Goal: Check status: Check status

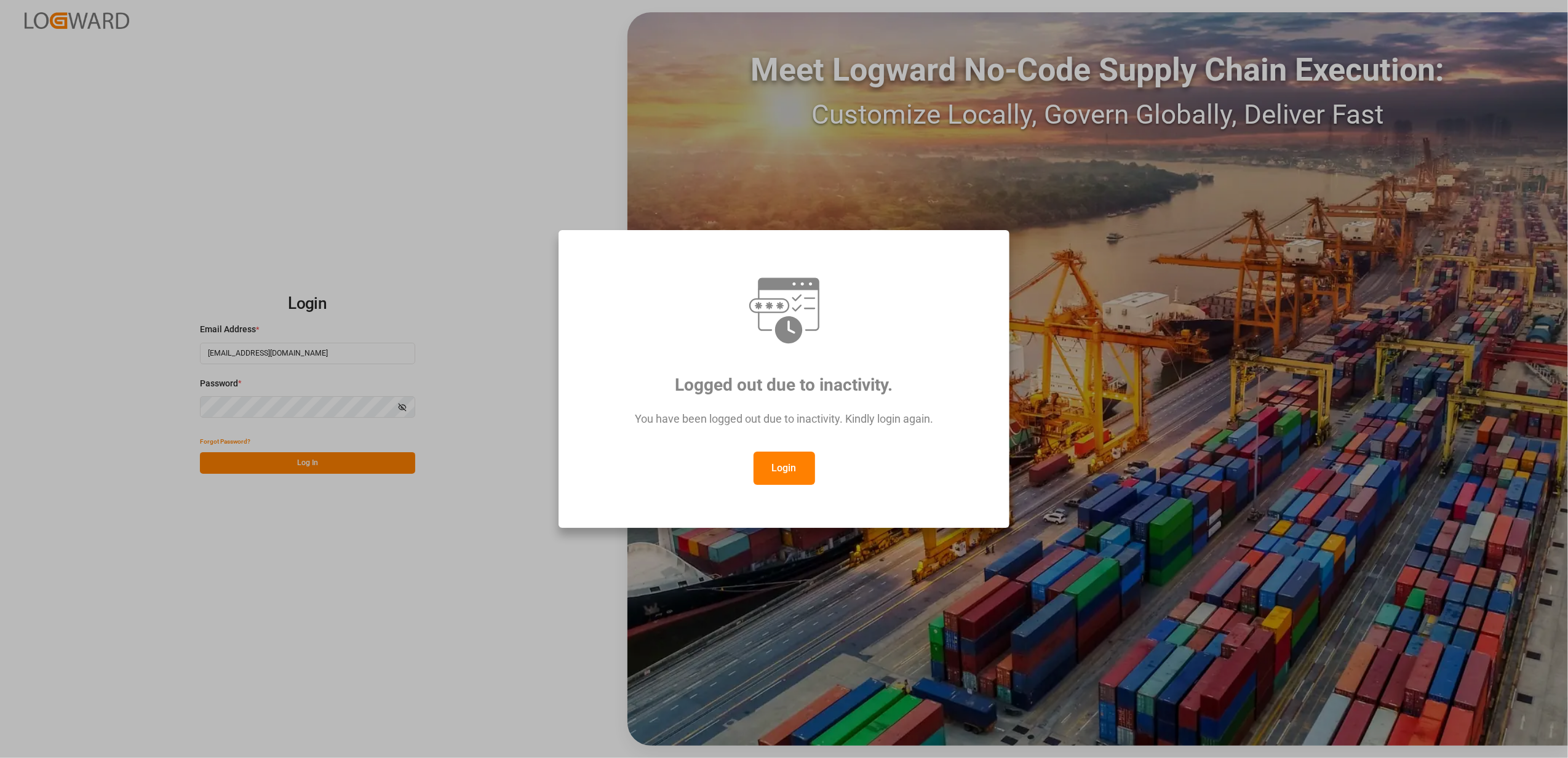
click at [194, 545] on div "Logged out due to inactivity. You have been logged out due to inactivity. Kindl…" at bounding box center [784, 379] width 1568 height 758
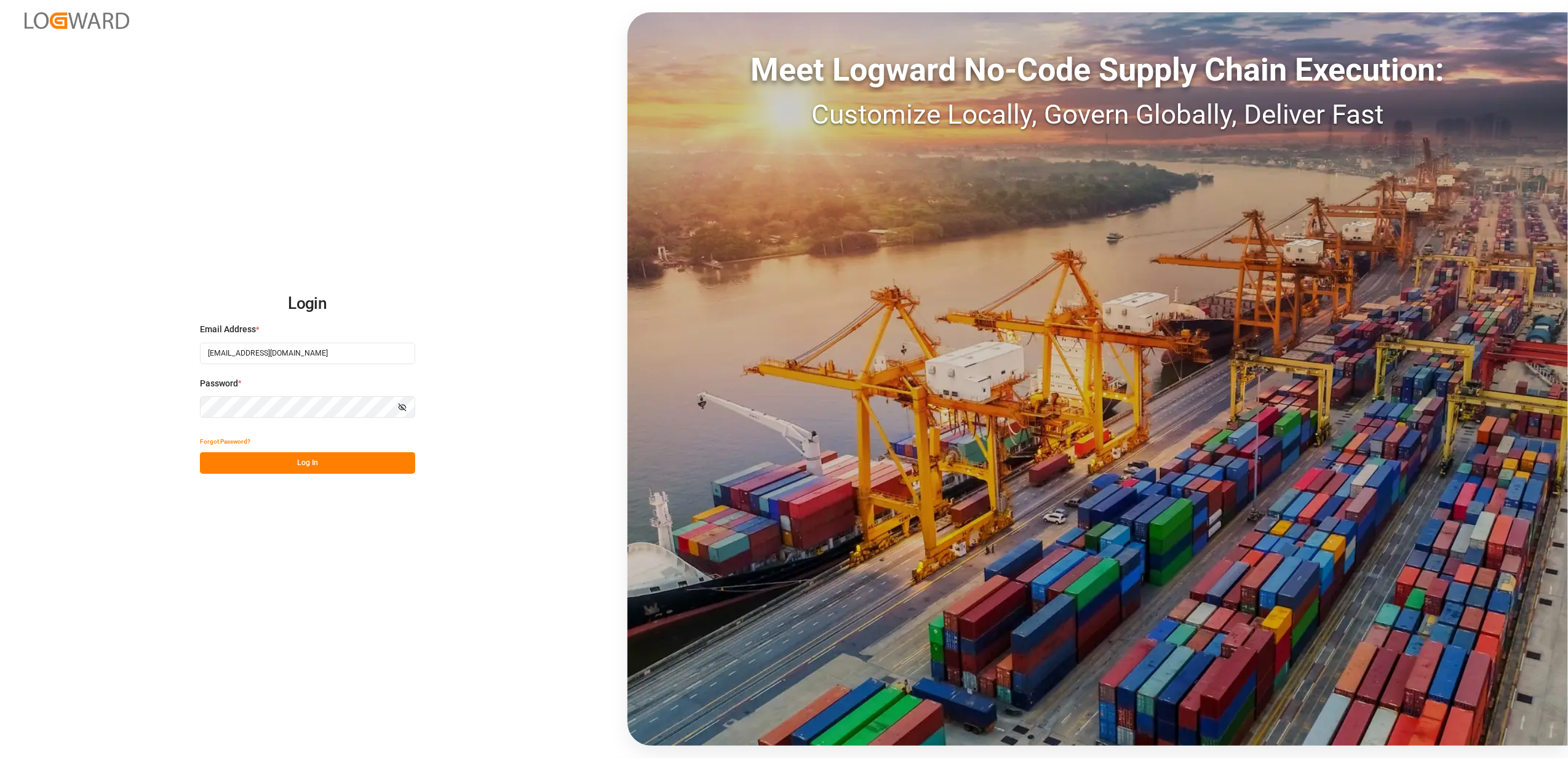
click at [293, 452] on button "Log In" at bounding box center [307, 463] width 216 height 21
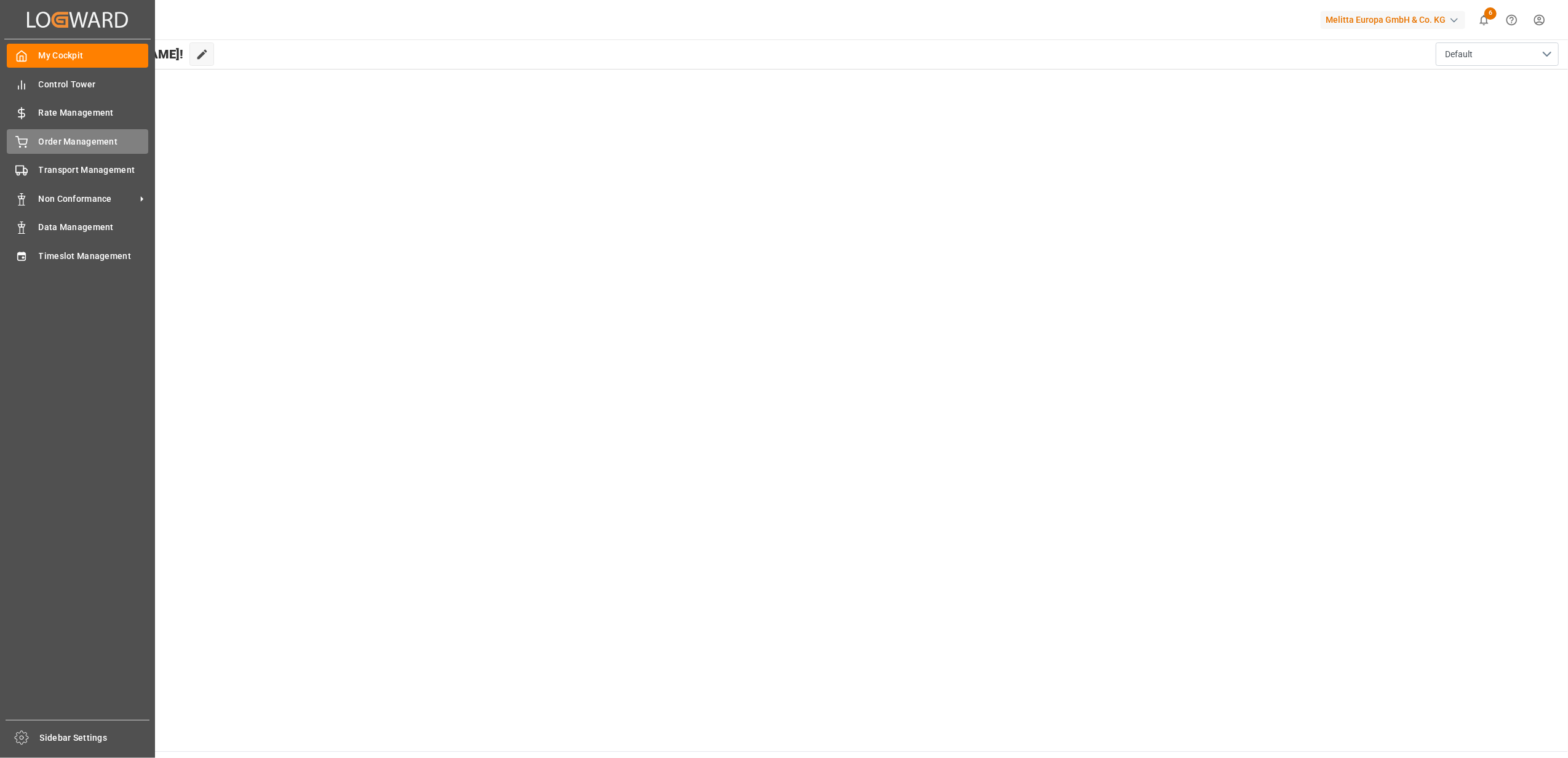
click at [49, 146] on span "Order Management" at bounding box center [94, 142] width 110 height 13
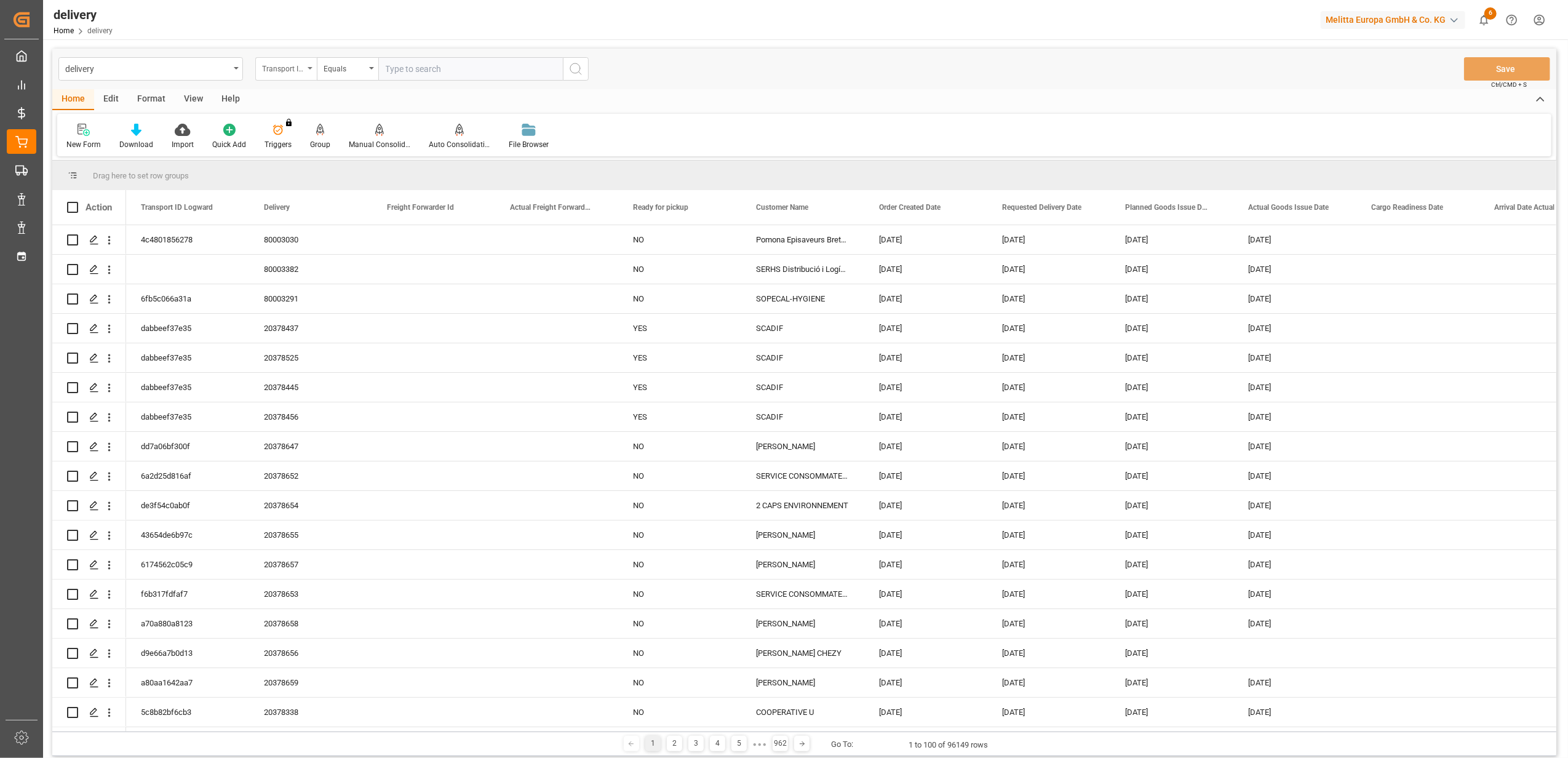
click at [313, 69] on div "Transport ID Logward" at bounding box center [286, 69] width 61 height 23
click at [301, 163] on div "Delivery" at bounding box center [347, 151] width 184 height 26
click at [561, 49] on div "delivery Delivery Equals Save Ctrl/CMD + S" at bounding box center [804, 69] width 1505 height 41
click at [543, 79] on input "text" at bounding box center [470, 69] width 184 height 23
paste input "20377821"
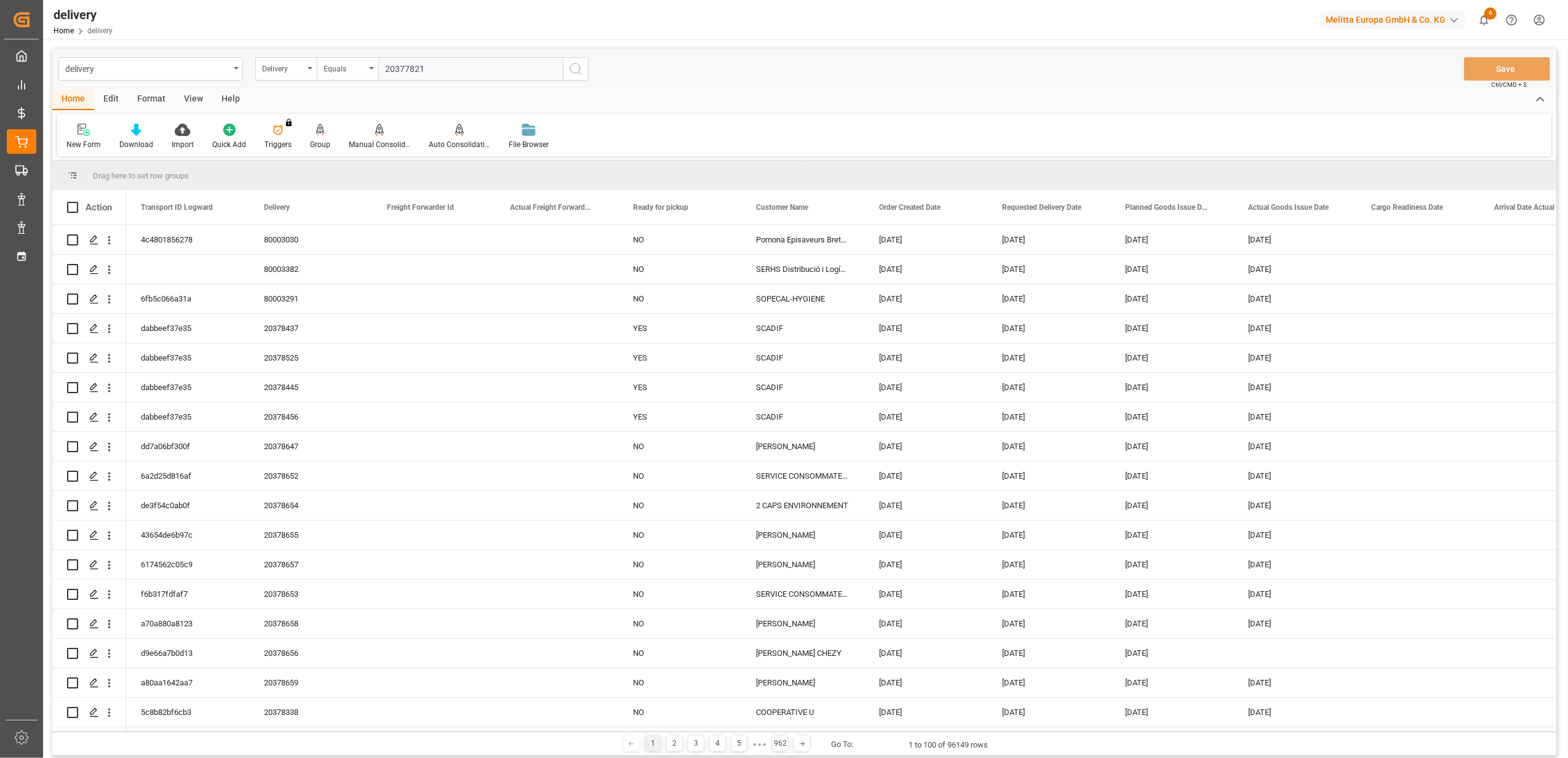
type input "20377821"
click at [574, 67] on icon "search button" at bounding box center [576, 69] width 15 height 15
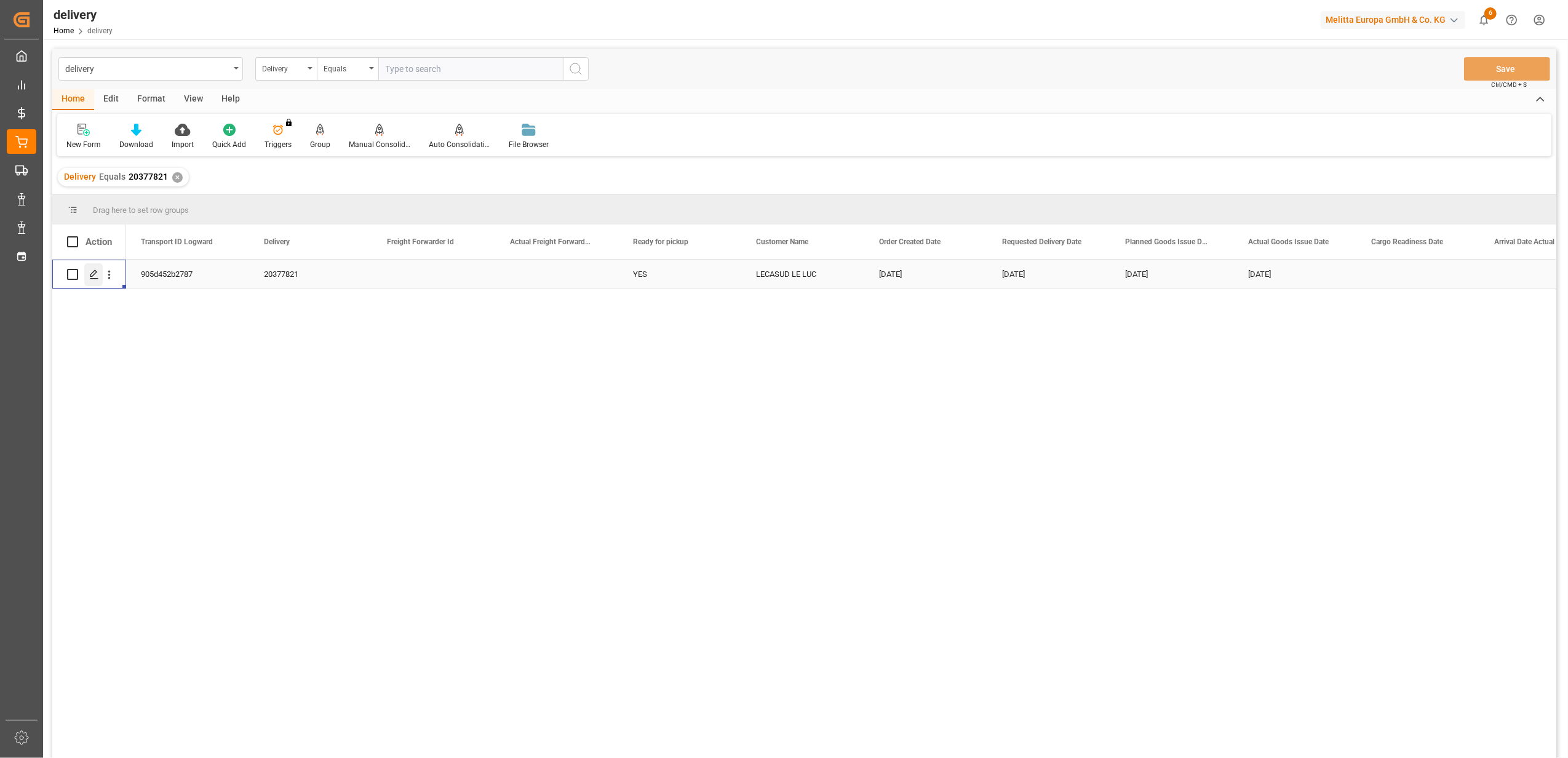
click at [94, 276] on icon "Press SPACE to select this row." at bounding box center [94, 273] width 10 height 10
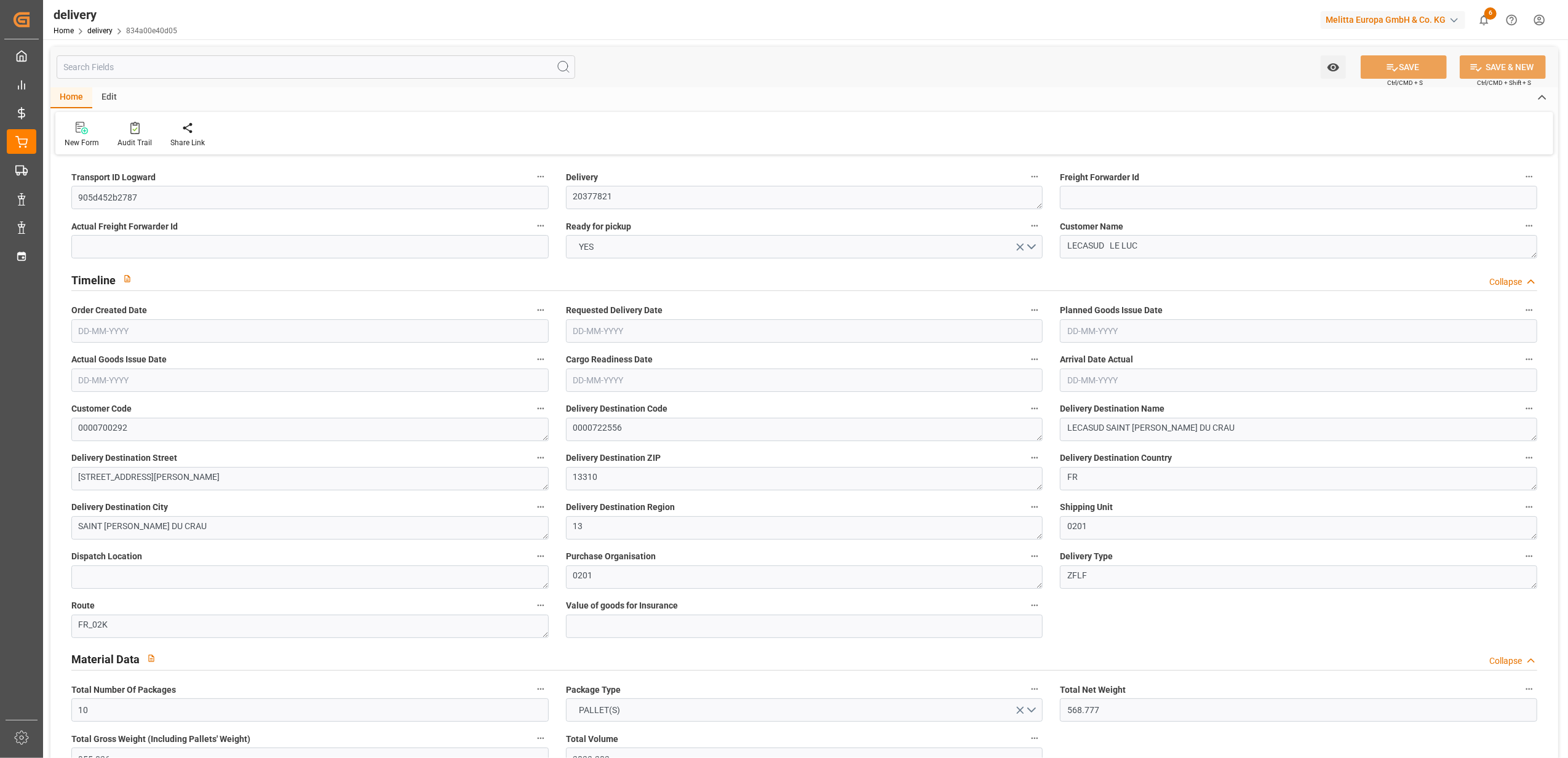
type input "[DATE]"
type input "[DATE] 11:02"
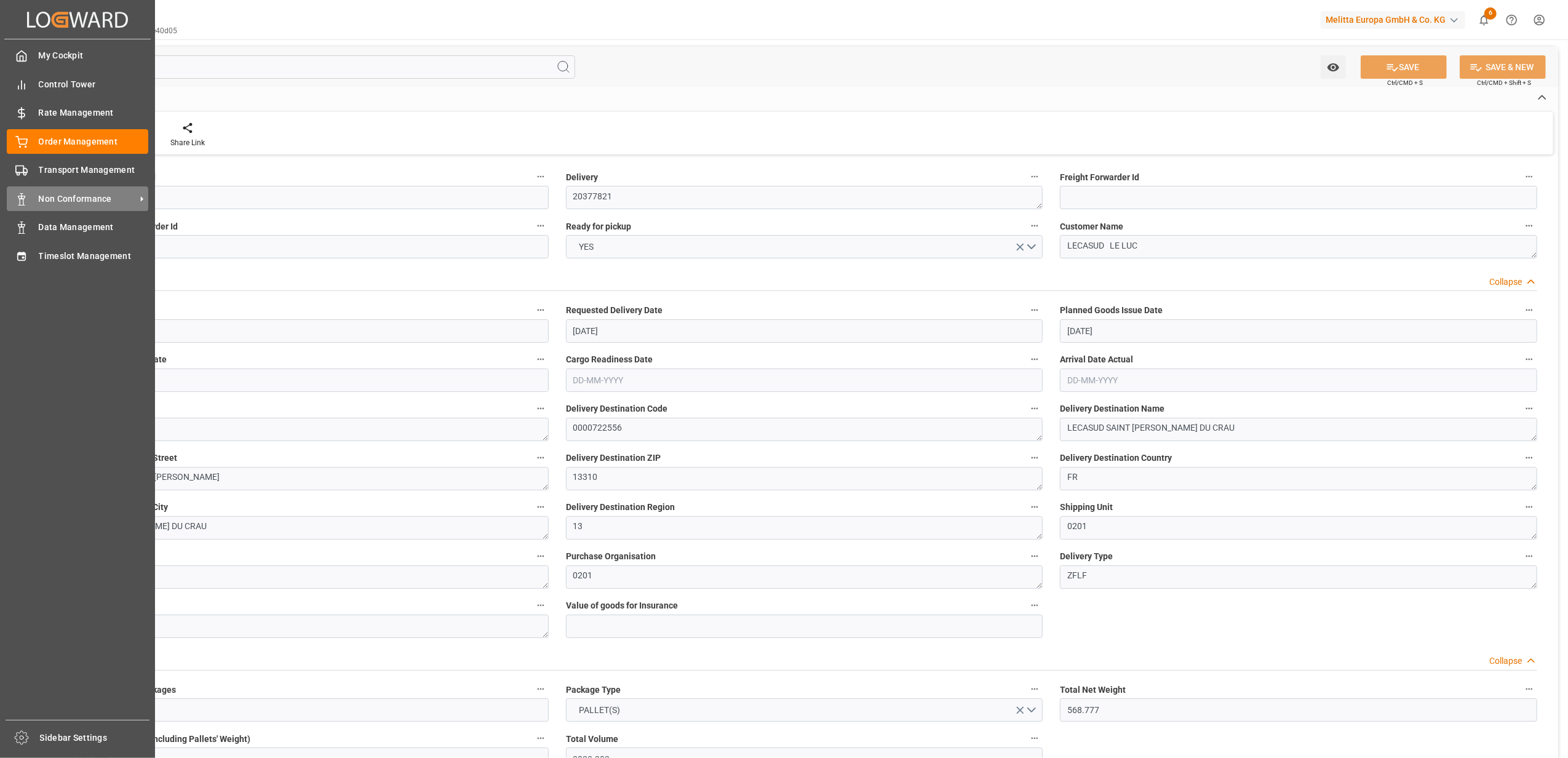
click at [72, 192] on span "Non Conformance" at bounding box center [87, 199] width 97 height 13
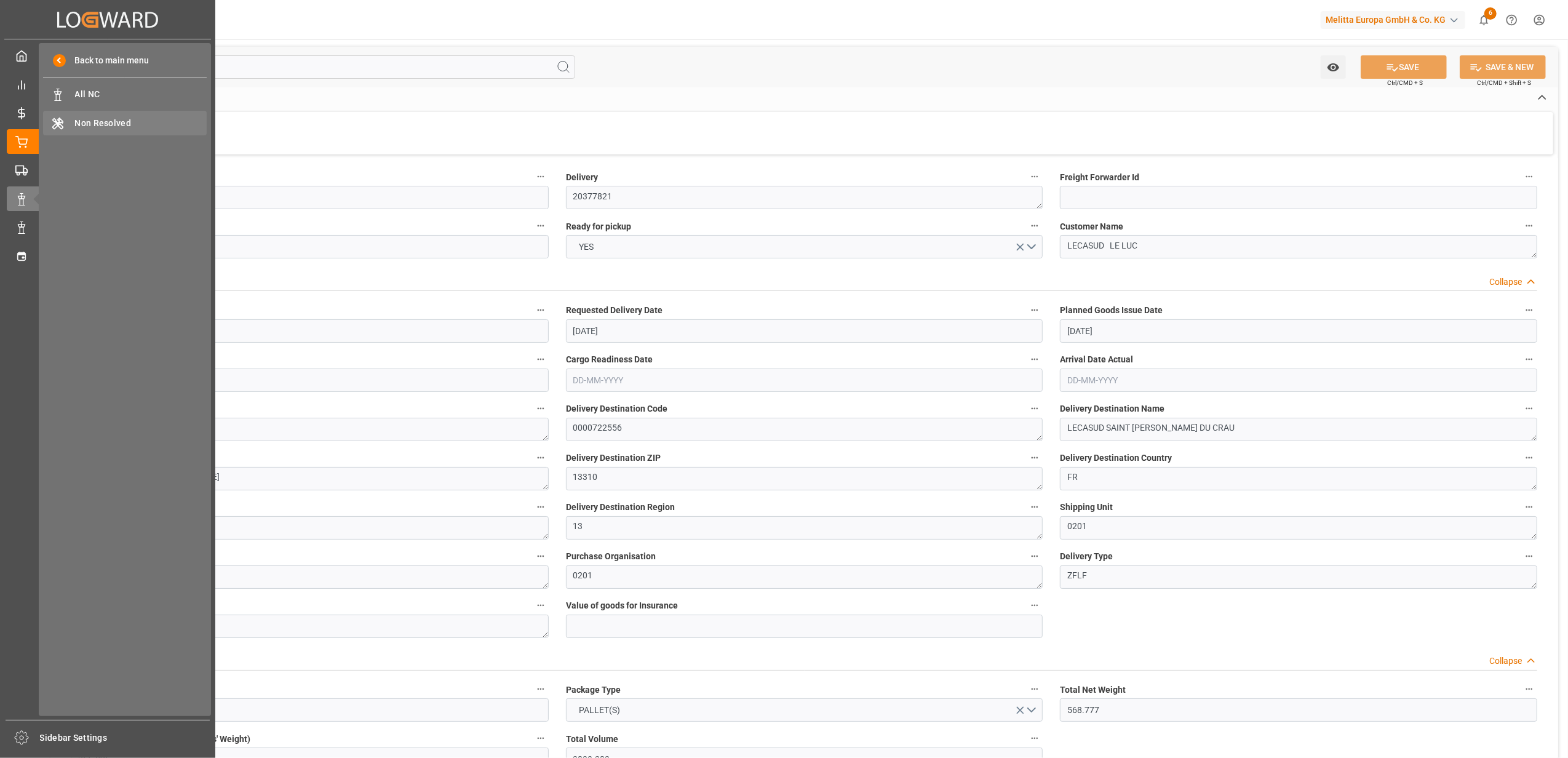
click at [84, 124] on span "Non Resolved" at bounding box center [141, 123] width 132 height 13
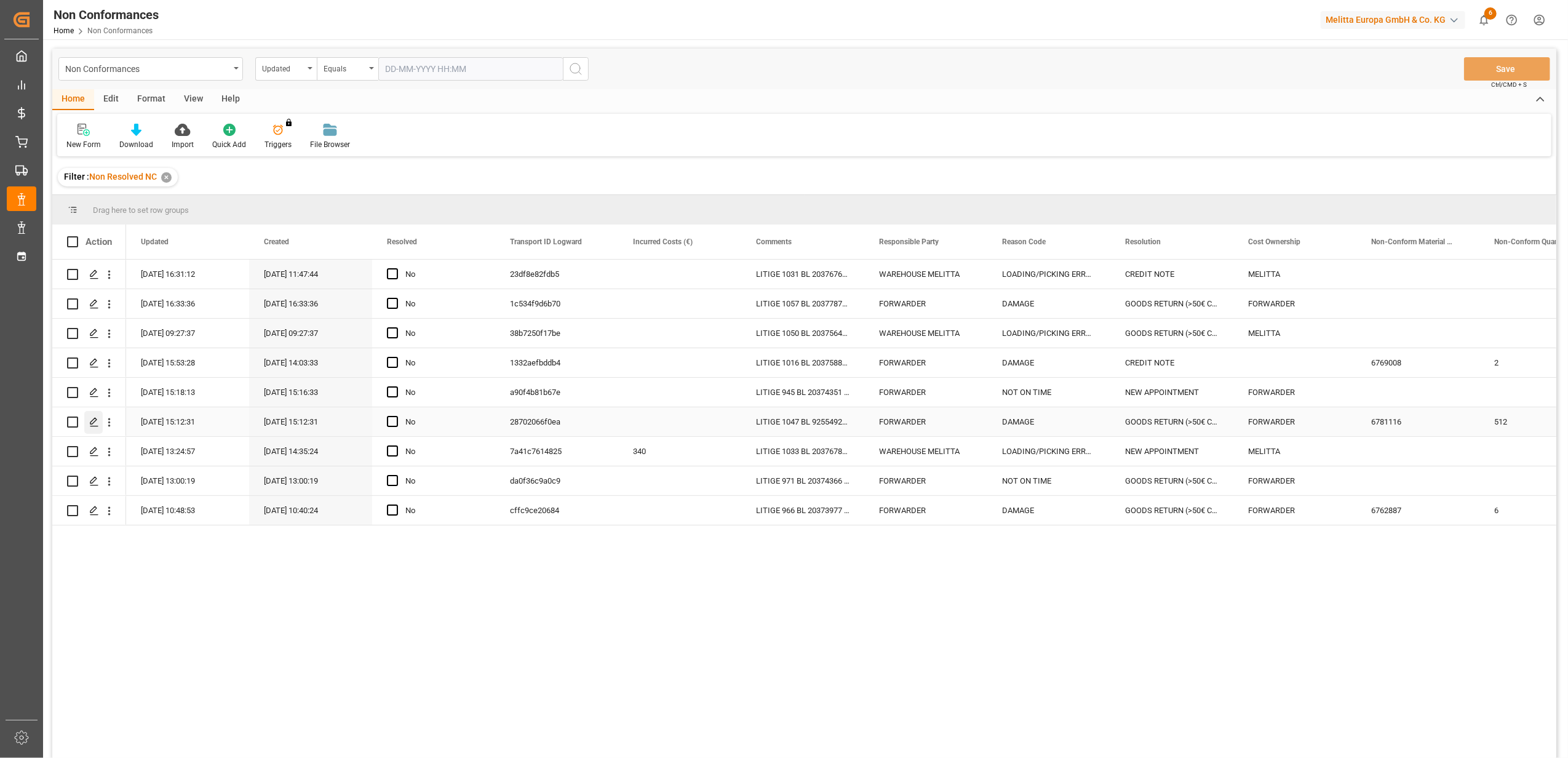
click at [88, 423] on div "Press SPACE to select this row." at bounding box center [94, 422] width 19 height 23
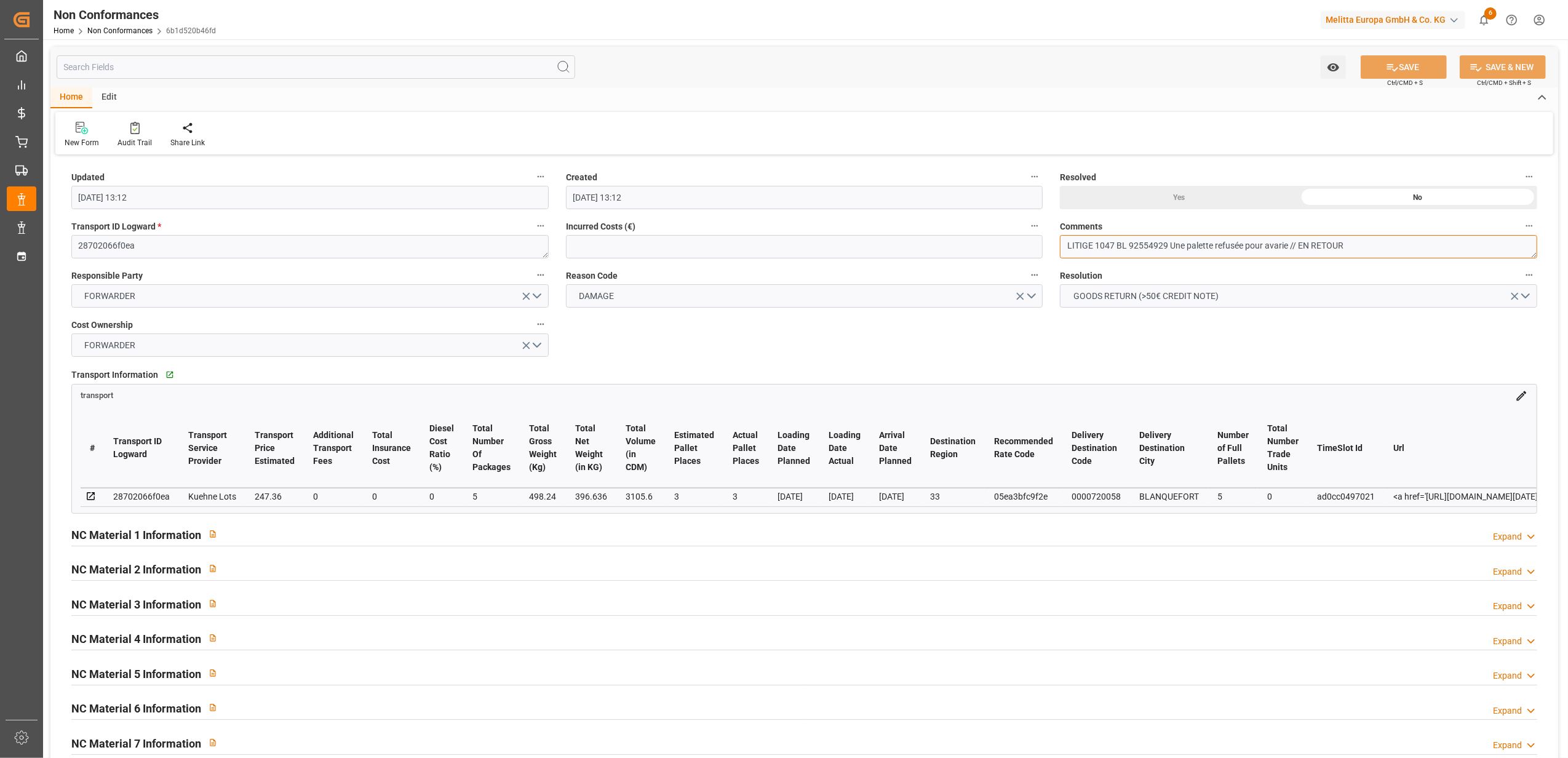
drag, startPoint x: 1349, startPoint y: 248, endPoint x: 1300, endPoint y: 247, distance: 49.0
click at [1300, 247] on textarea "LITIGE 1047 BL 92554929 Une palette refusée pour avarie // EN RETOUR" at bounding box center [1299, 247] width 478 height 23
type textarea "LITIGE 1047 BL 92554929 Une palette refusée pour avarie // BE 680 (avarie 62€)"
click at [1177, 195] on div "Yes" at bounding box center [1180, 198] width 239 height 23
click at [1393, 68] on icon at bounding box center [1392, 67] width 13 height 13
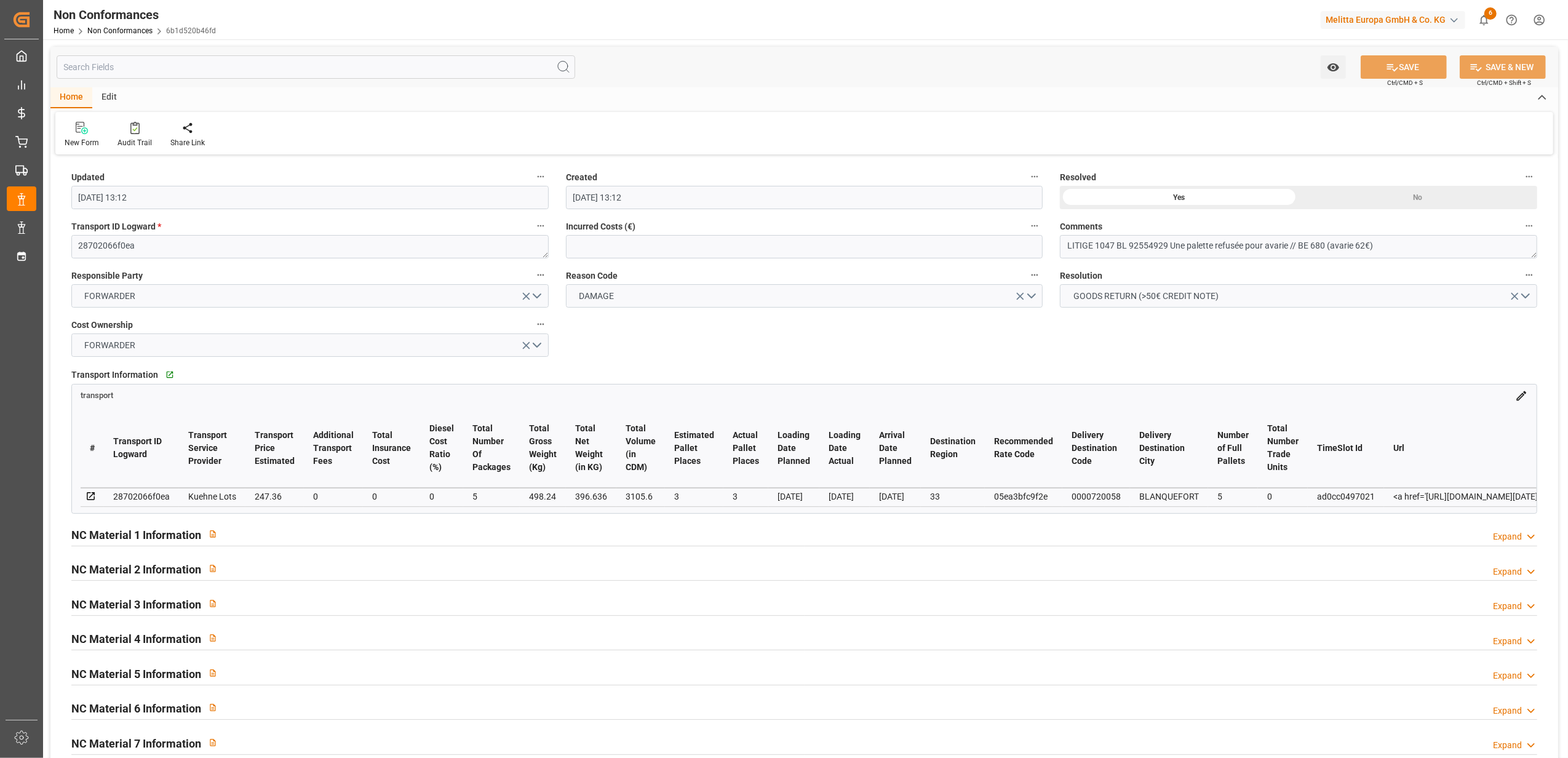
type input "[DATE] 09:39"
